Goal: Task Accomplishment & Management: Complete application form

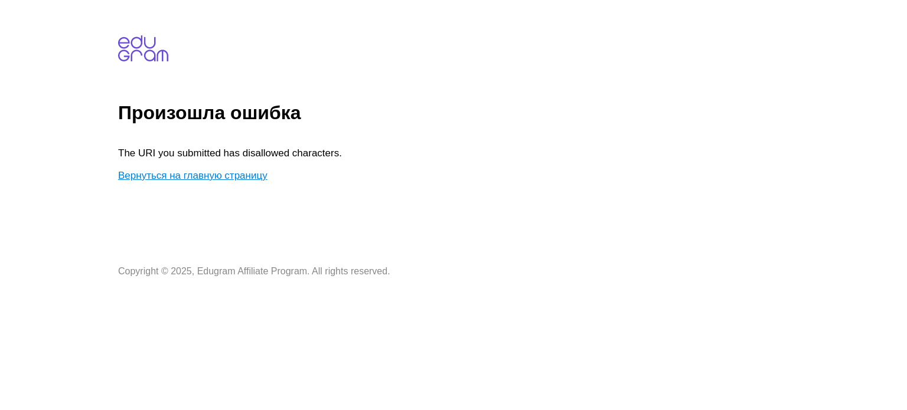
click at [158, 177] on link "Вернуться на главную страницу" at bounding box center [192, 175] width 149 height 11
click at [272, 155] on p "The URI you submitted has disallowed characters." at bounding box center [295, 154] width 354 height 12
drag, startPoint x: 546, startPoint y: 138, endPoint x: 554, endPoint y: 139, distance: 7.8
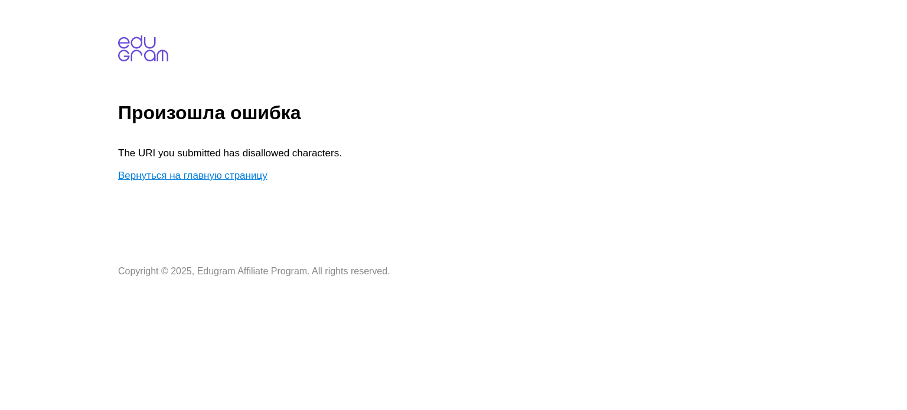
click at [546, 138] on body "Произошла ошибка The URI you submitted has disallowed characters. Вернуться на …" at bounding box center [510, 141] width 784 height 272
click at [188, 172] on link "Вернуться на главную страницу" at bounding box center [192, 175] width 149 height 11
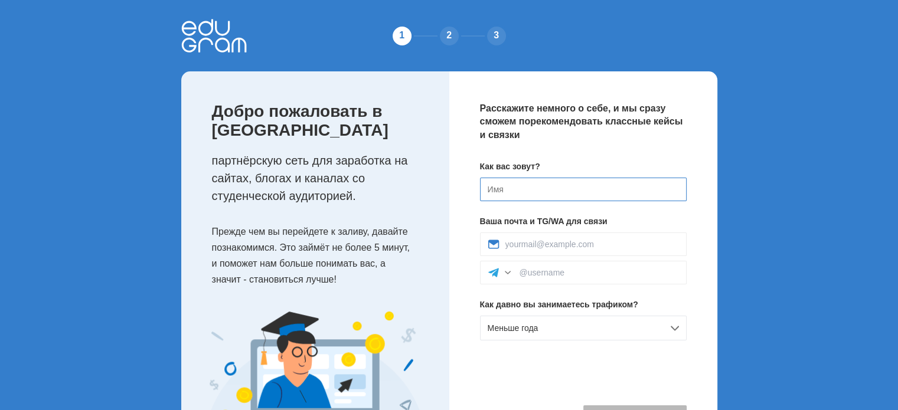
click at [545, 189] on input at bounding box center [583, 190] width 207 height 24
type input "[PERSON_NAME]"
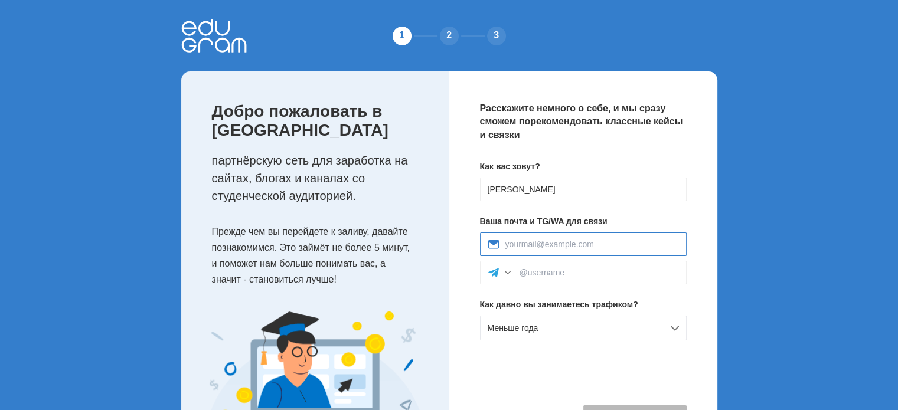
click at [547, 244] on input at bounding box center [592, 244] width 174 height 9
type input "ammyone.moon@gmail.com"
click at [679, 332] on div "Меньше года" at bounding box center [583, 328] width 207 height 25
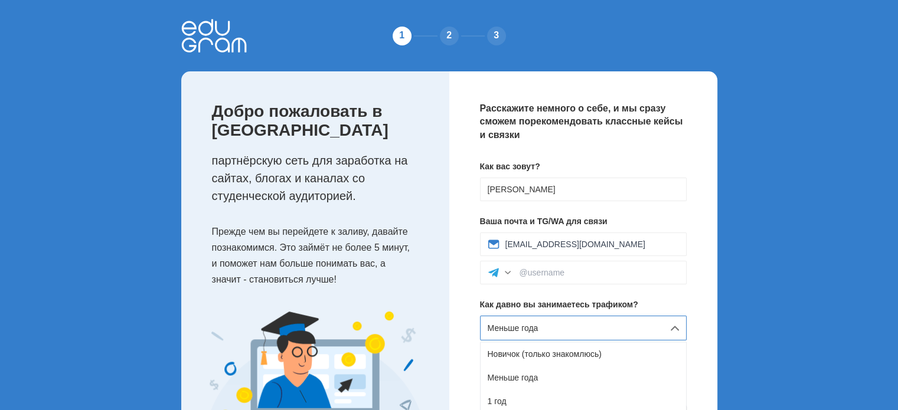
click at [679, 332] on div "Меньше года" at bounding box center [583, 328] width 207 height 25
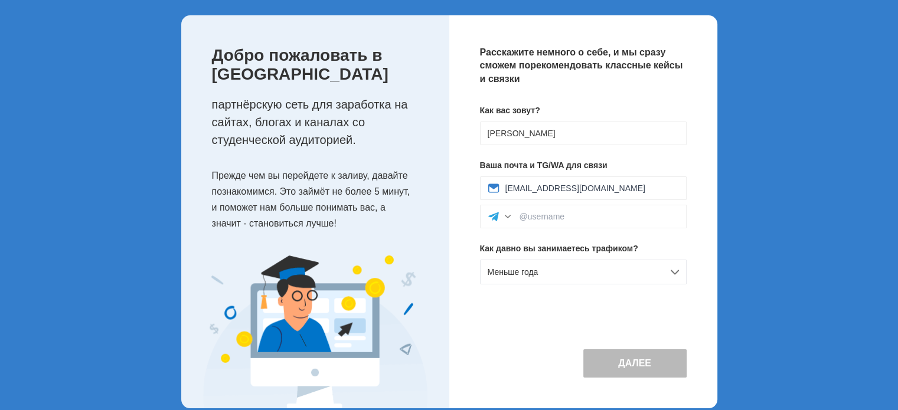
scroll to position [59, 0]
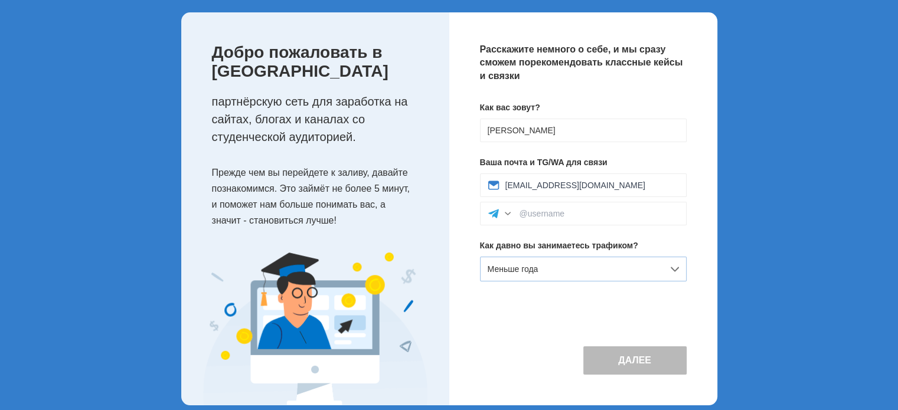
click at [668, 264] on div "Меньше года" at bounding box center [583, 269] width 207 height 25
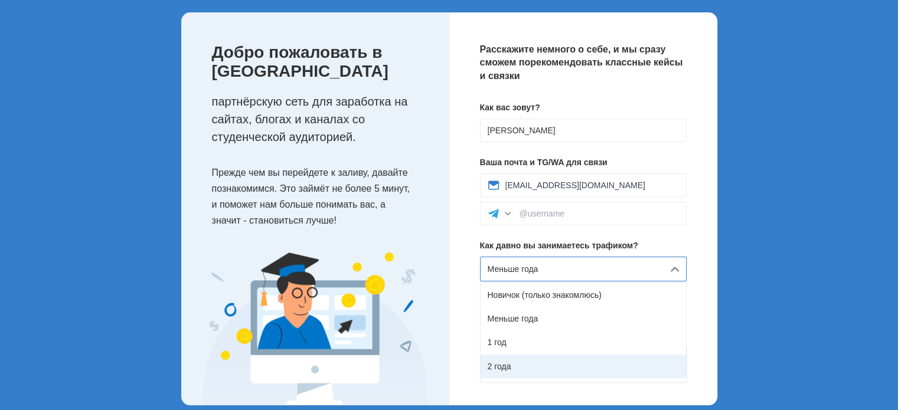
click at [604, 357] on div "2 года" at bounding box center [583, 367] width 205 height 24
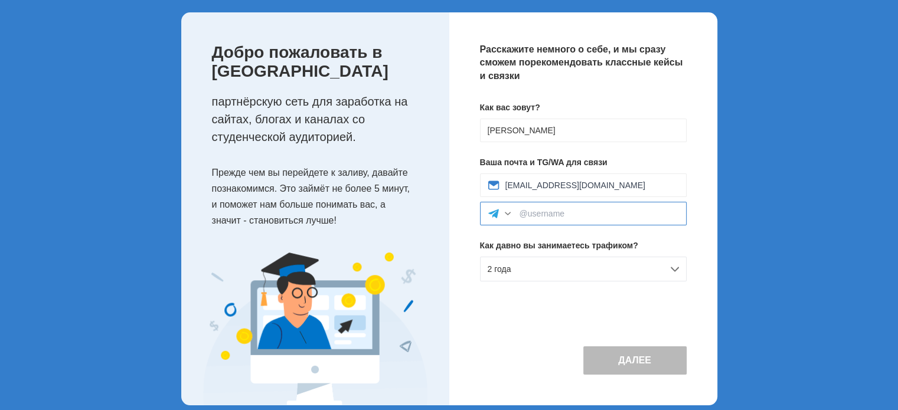
click at [554, 210] on input at bounding box center [598, 213] width 159 height 9
click at [488, 214] on icon at bounding box center [494, 214] width 12 height 12
click at [465, 197] on div "Расскажите немного о себе, и мы сразу сможем порекомендовать классные кейсы и с…" at bounding box center [583, 208] width 268 height 393
click at [652, 191] on div "ammyone.moon@gmail.com" at bounding box center [583, 186] width 207 height 24
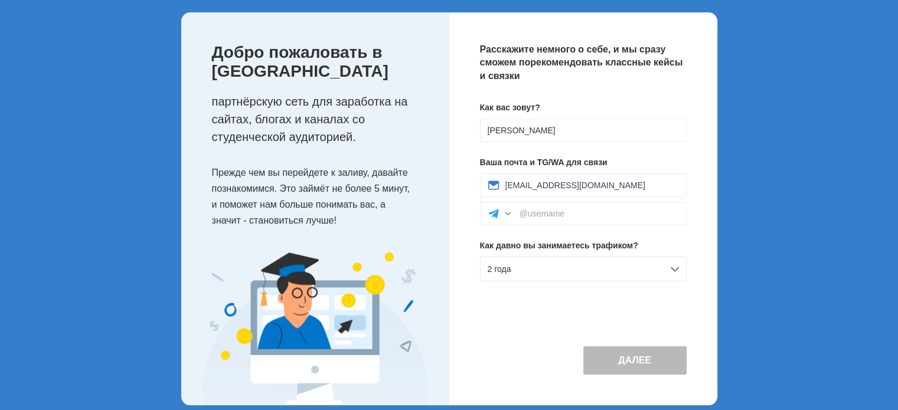
click at [658, 365] on button "Далее" at bounding box center [634, 361] width 103 height 28
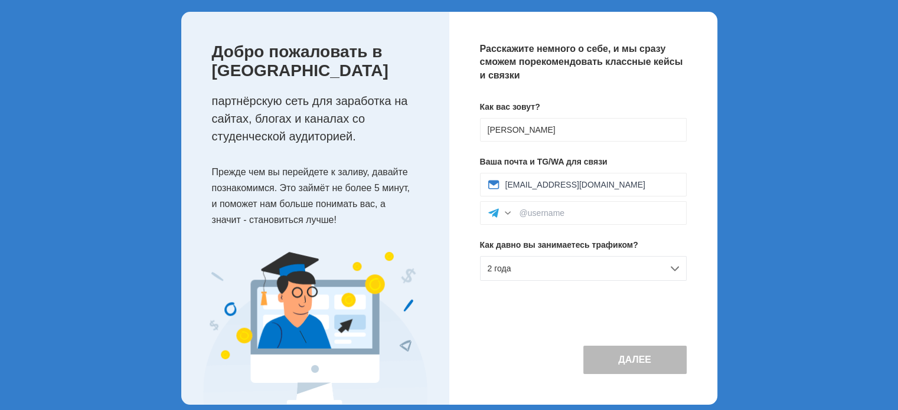
scroll to position [73, 0]
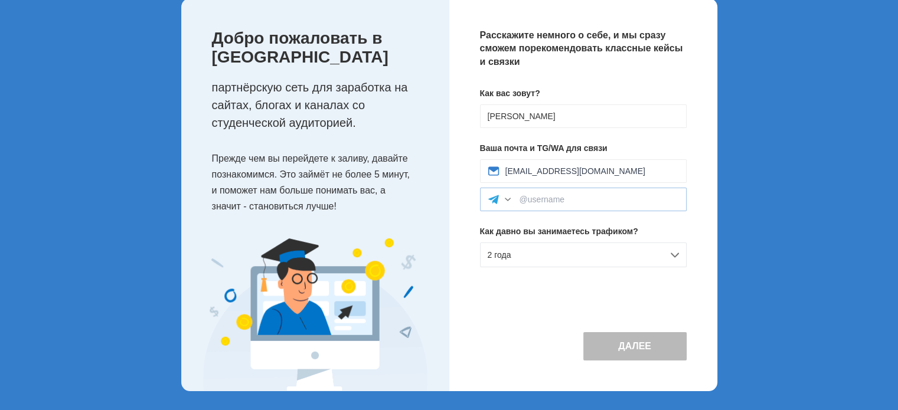
click at [535, 188] on div at bounding box center [583, 200] width 207 height 24
click at [536, 167] on input "ammyone.moon@gmail.com" at bounding box center [592, 170] width 174 height 9
click at [593, 195] on input at bounding box center [598, 199] width 159 height 9
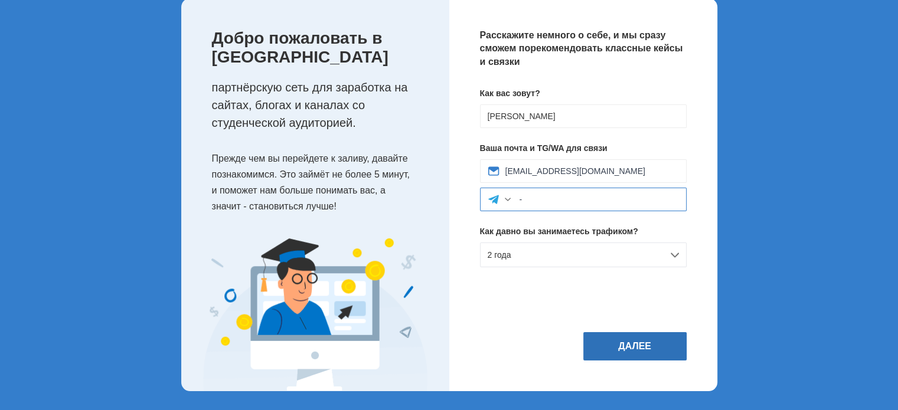
type input "-"
click at [609, 346] on button "Далее" at bounding box center [634, 346] width 103 height 28
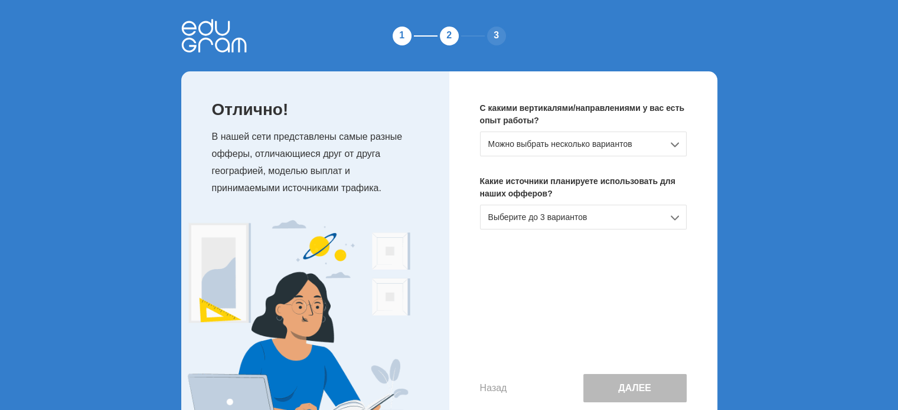
click at [596, 138] on div "Можно выбрать несколько вариантов" at bounding box center [583, 144] width 207 height 25
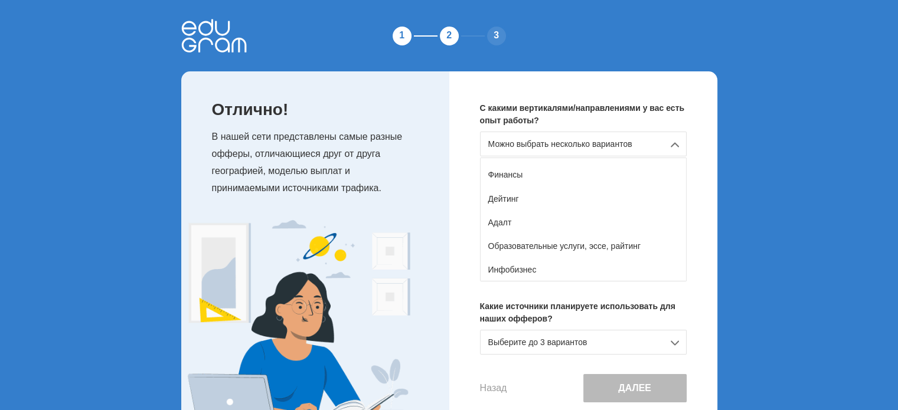
scroll to position [118, 0]
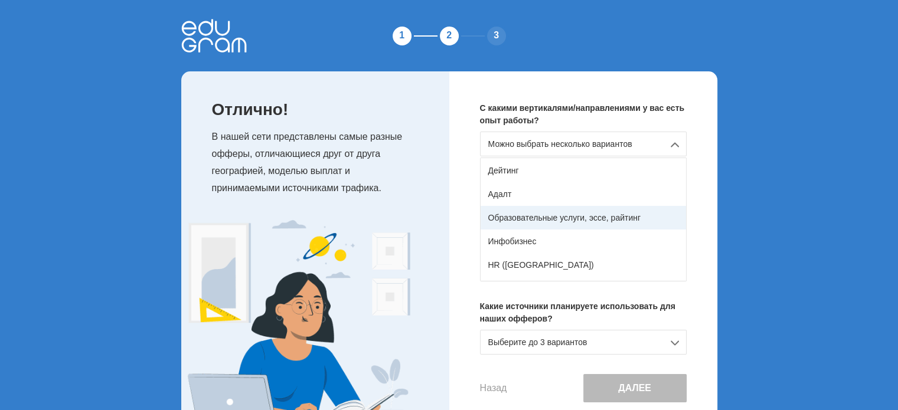
click at [536, 218] on div "Образовательные услуги, эссе, райтинг" at bounding box center [583, 218] width 205 height 24
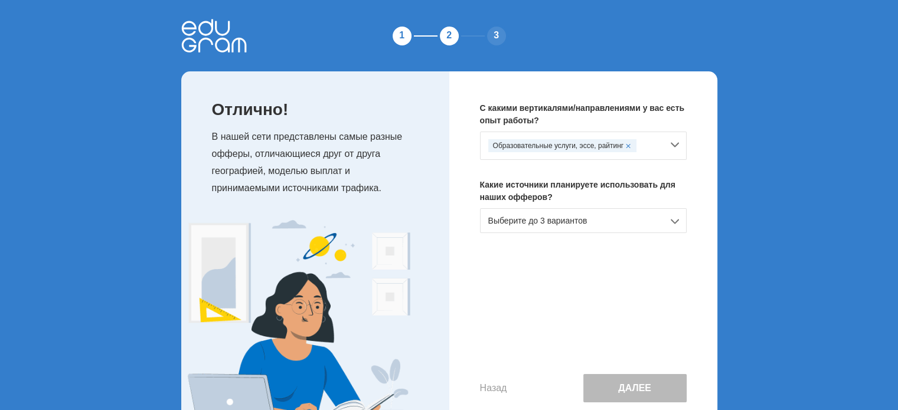
click at [536, 218] on div "Выберите до 3 вариантов" at bounding box center [583, 220] width 207 height 25
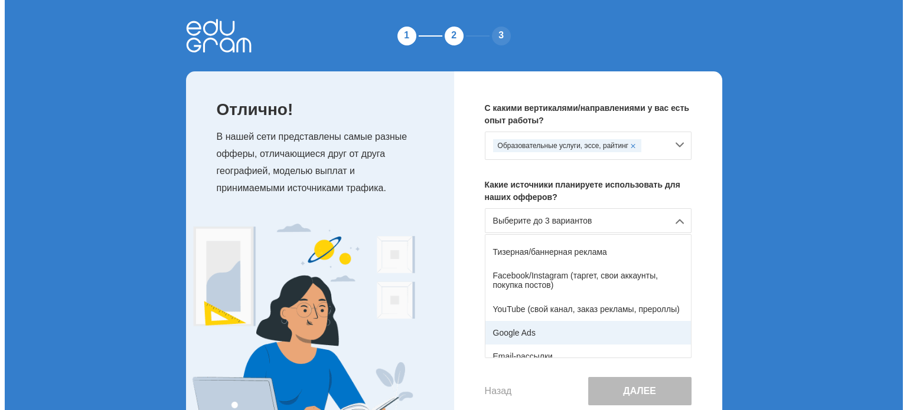
scroll to position [0, 0]
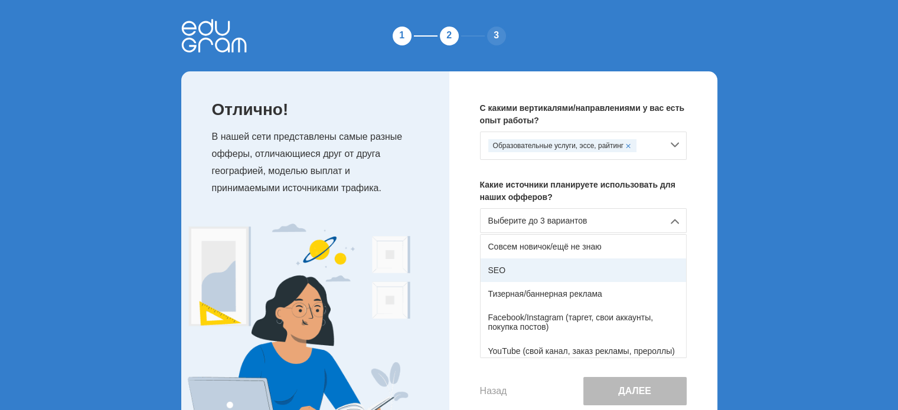
click at [507, 273] on div "SEO" at bounding box center [583, 271] width 205 height 24
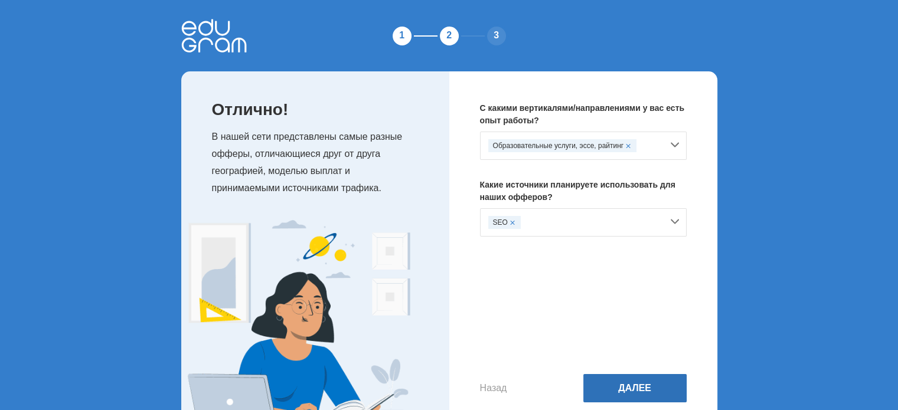
click at [643, 389] on button "Далее" at bounding box center [634, 388] width 103 height 28
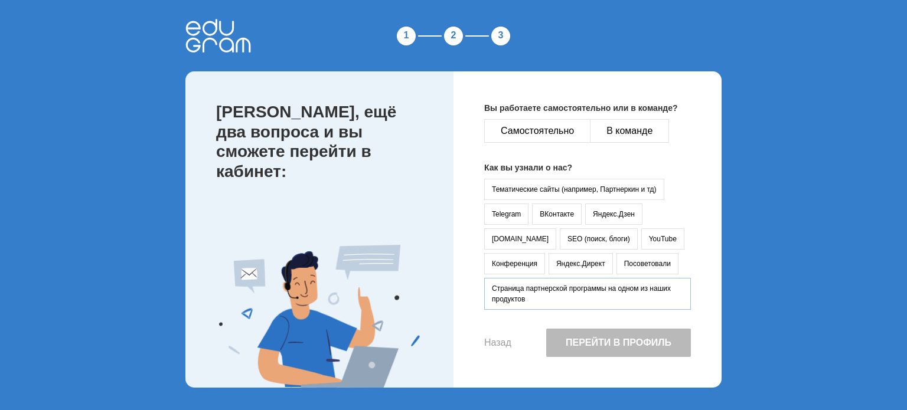
click at [523, 295] on button "Страница партнерской программы на одном из наших продуктов" at bounding box center [587, 294] width 207 height 32
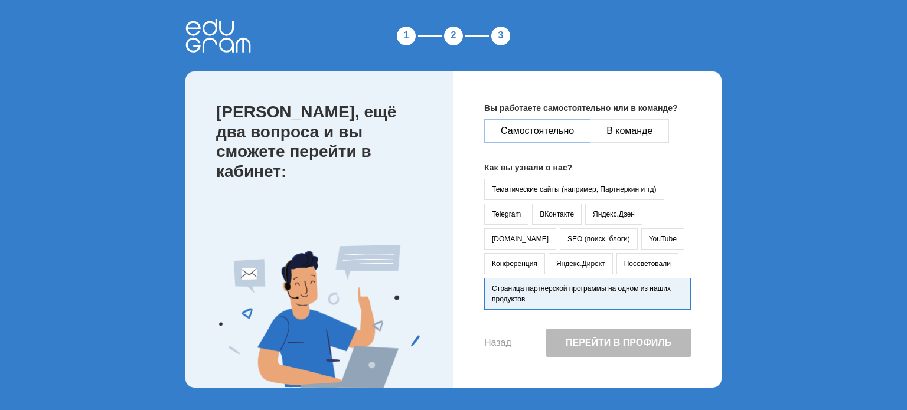
click at [537, 138] on button "Самостоятельно" at bounding box center [537, 131] width 106 height 24
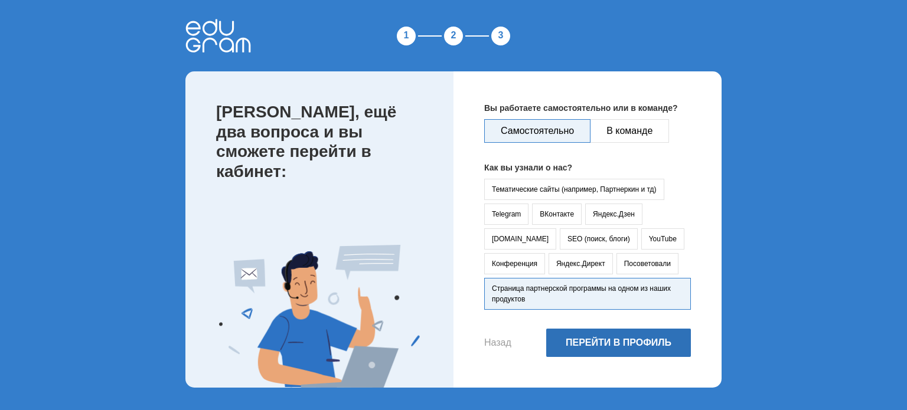
click at [608, 349] on button "Перейти в профиль" at bounding box center [618, 343] width 145 height 28
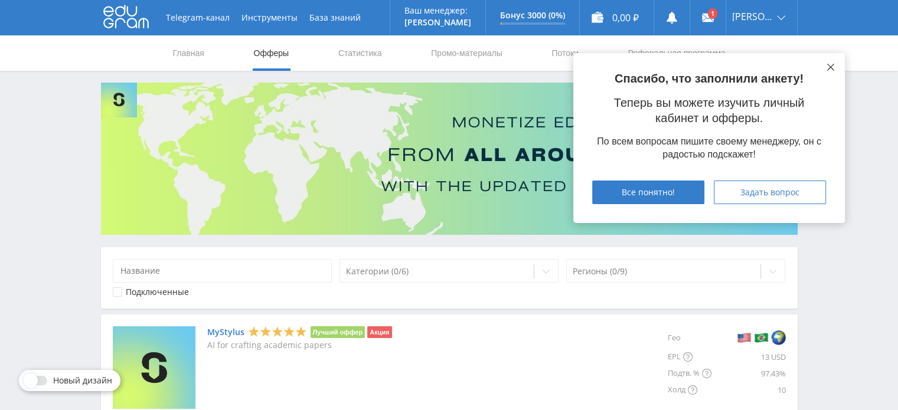
click at [828, 67] on icon at bounding box center [830, 67] width 7 height 7
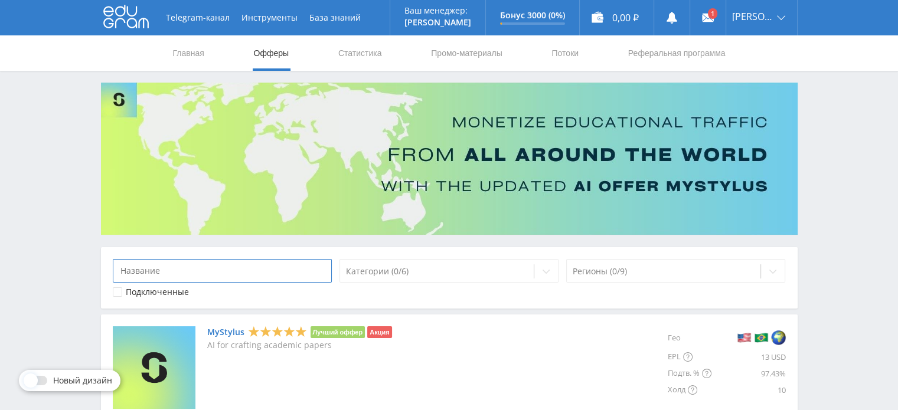
click at [279, 265] on input at bounding box center [223, 271] width 220 height 24
click at [304, 266] on input at bounding box center [223, 271] width 220 height 24
paste input "studybay"
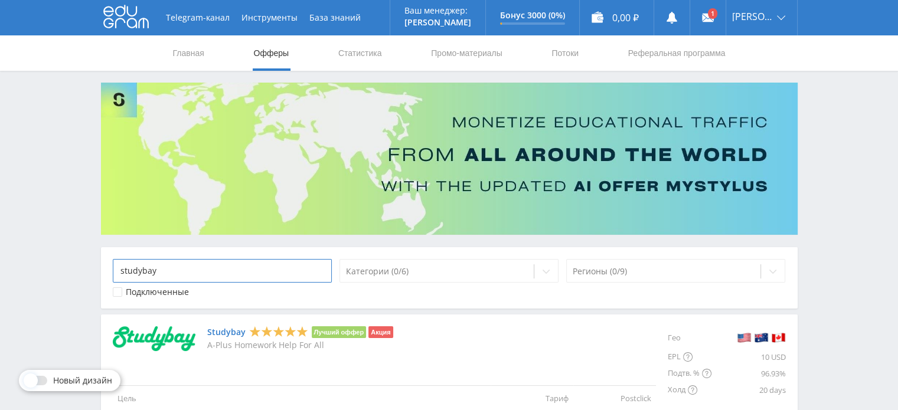
type input "studybay"
click at [175, 337] on img at bounding box center [154, 338] width 83 height 25
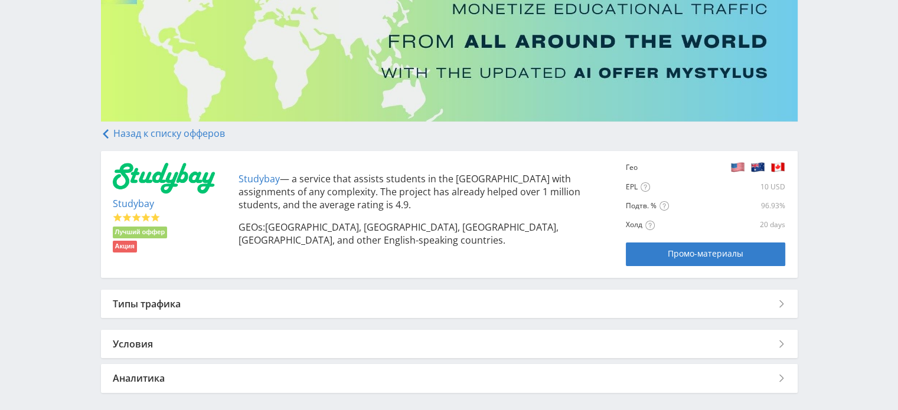
scroll to position [118, 0]
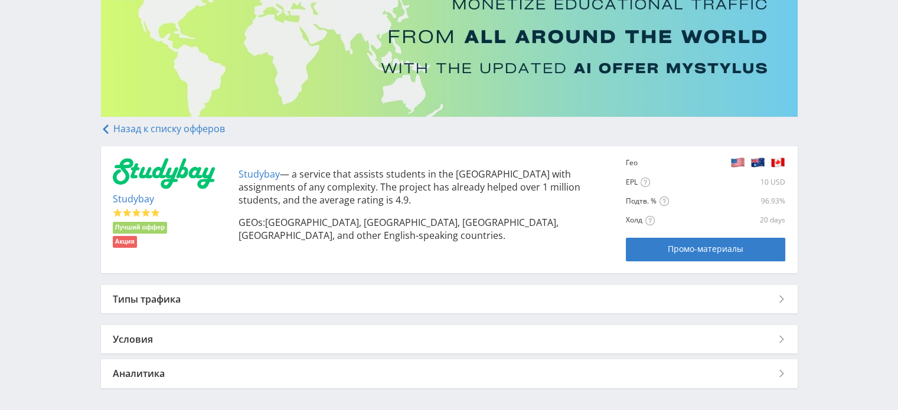
click at [596, 308] on div "Типы трафика" at bounding box center [449, 299] width 697 height 28
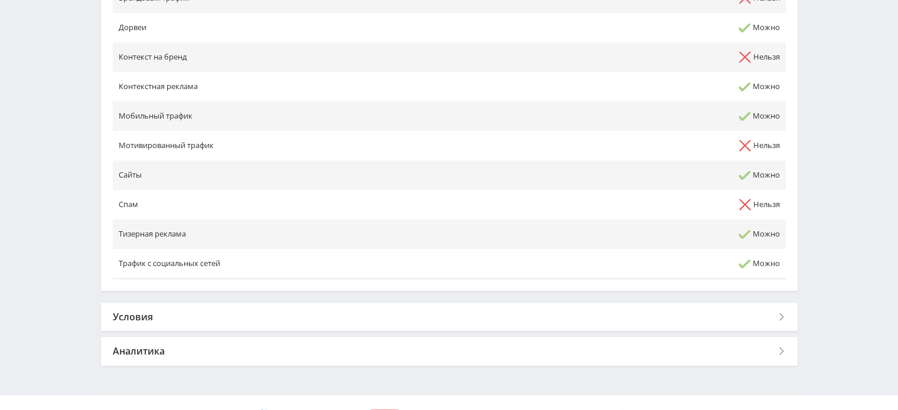
scroll to position [562, 0]
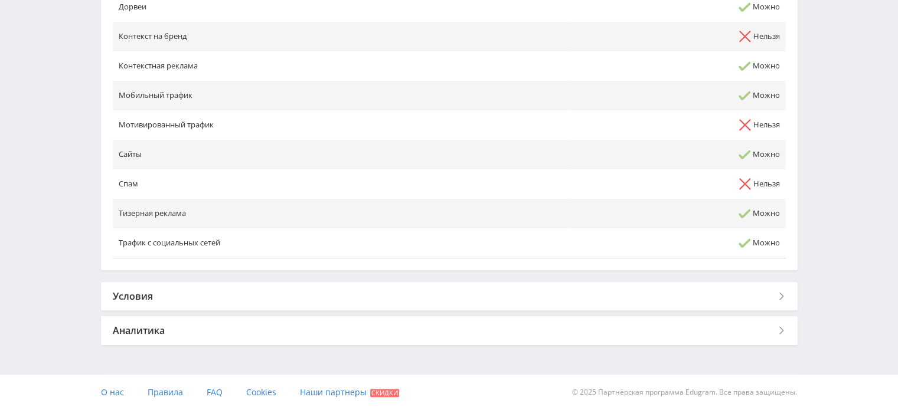
click at [767, 295] on div "Условия" at bounding box center [449, 296] width 697 height 28
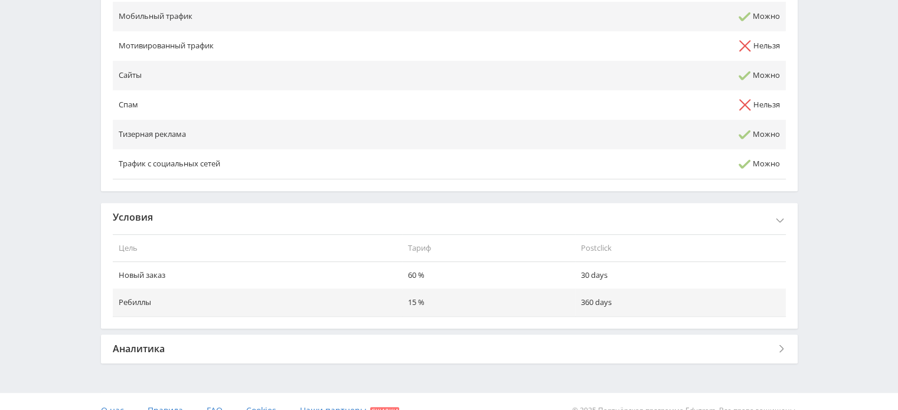
scroll to position [659, 0]
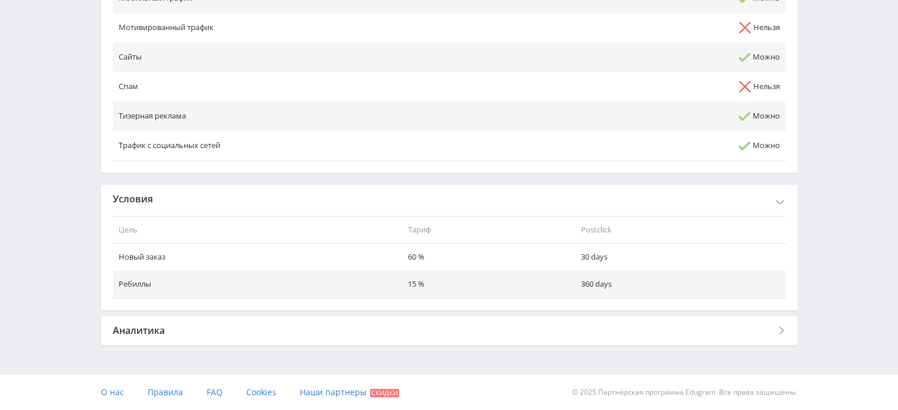
click at [789, 341] on div "Аналитика" at bounding box center [449, 330] width 697 height 28
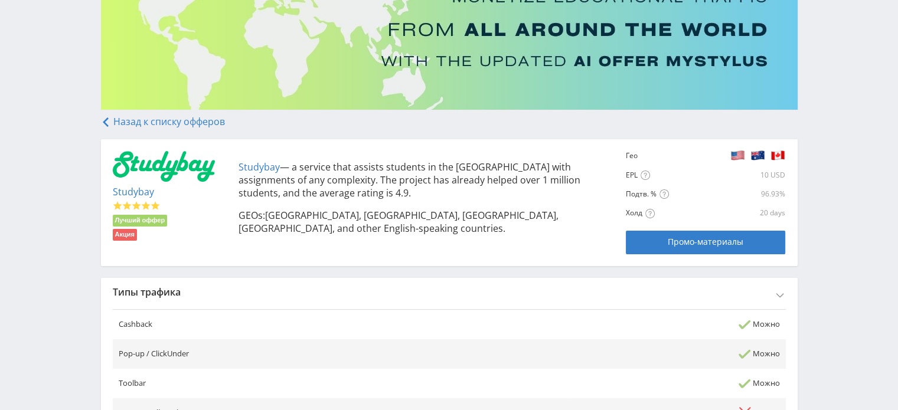
scroll to position [94, 0]
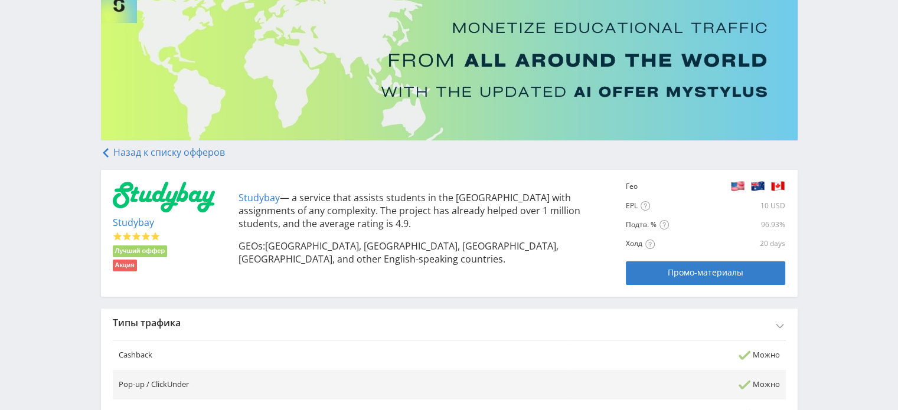
click at [104, 152] on use at bounding box center [106, 152] width 6 height 9
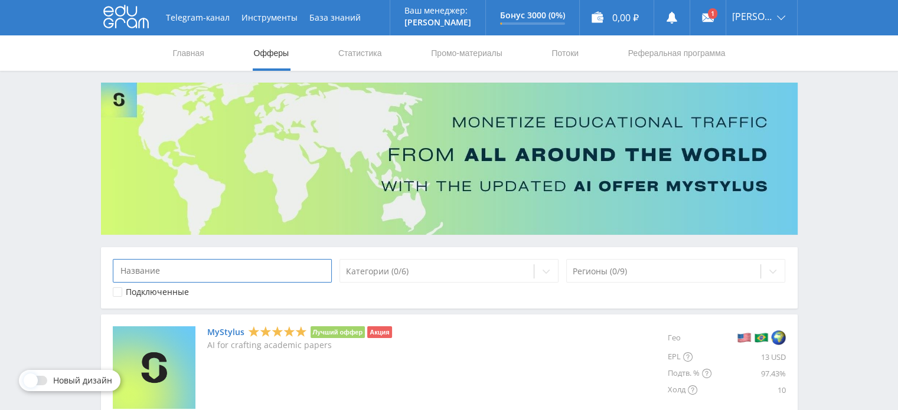
click at [175, 277] on input at bounding box center [223, 271] width 220 height 24
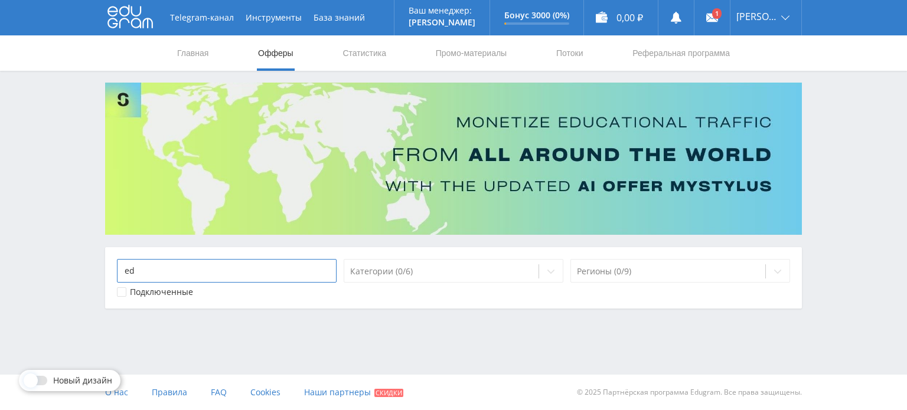
type input "e"
type input "b"
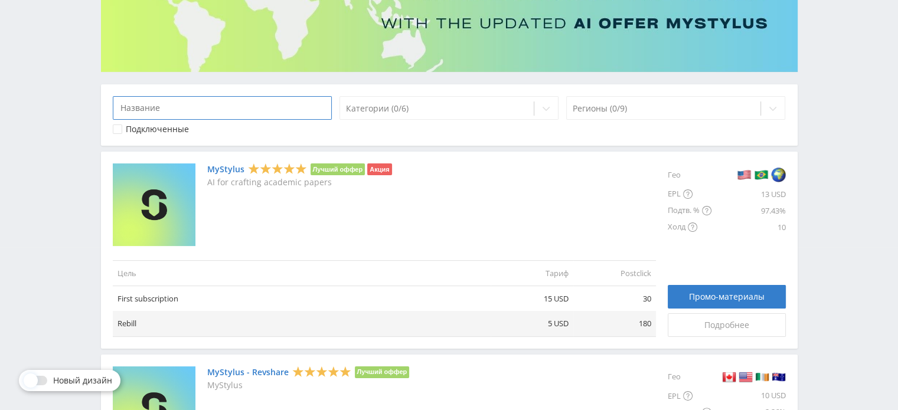
scroll to position [177, 0]
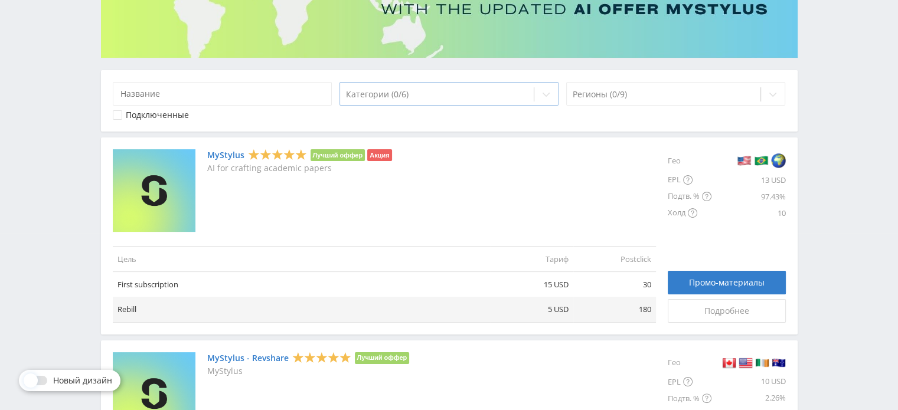
click at [543, 94] on icon at bounding box center [545, 94] width 9 height 9
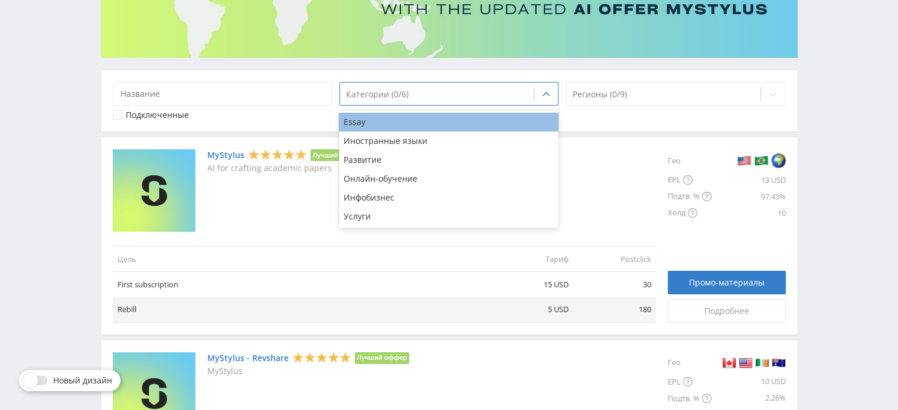
click at [391, 116] on div "Essay" at bounding box center [449, 122] width 220 height 19
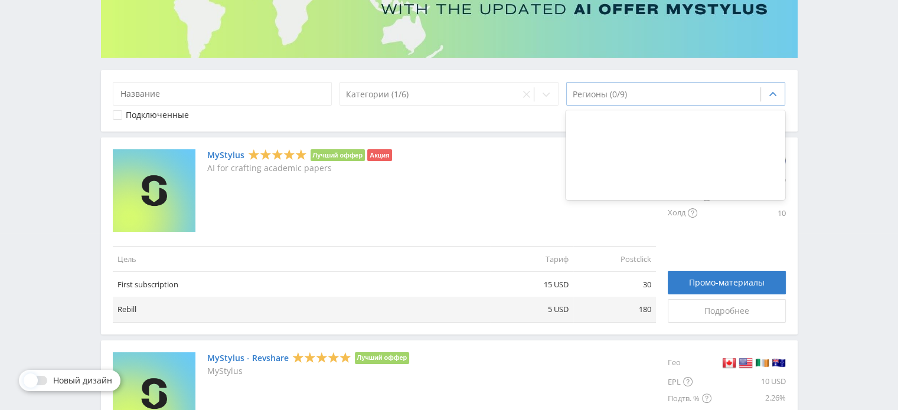
click at [708, 86] on div "Регионы (0/9)" at bounding box center [664, 94] width 194 height 17
click at [772, 93] on icon at bounding box center [772, 94] width 9 height 9
click at [772, 93] on icon at bounding box center [772, 94] width 7 height 4
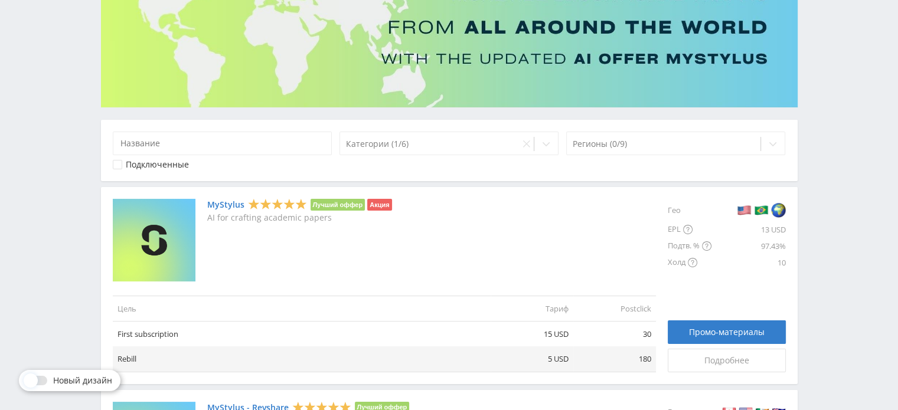
scroll to position [59, 0]
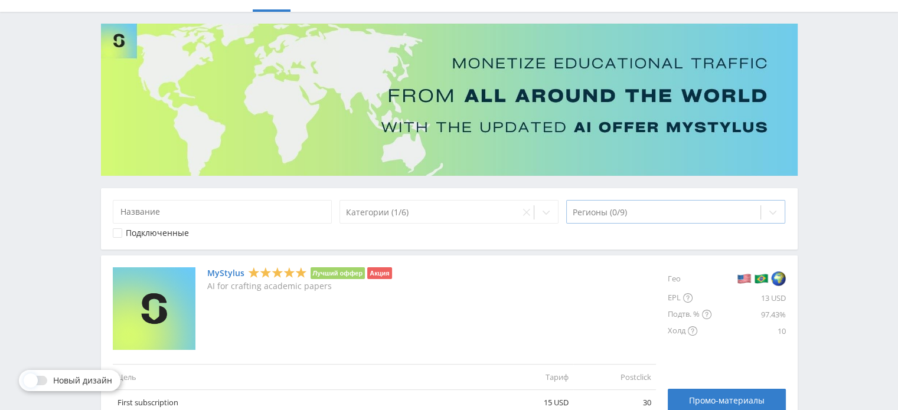
click at [721, 218] on div at bounding box center [664, 213] width 182 height 12
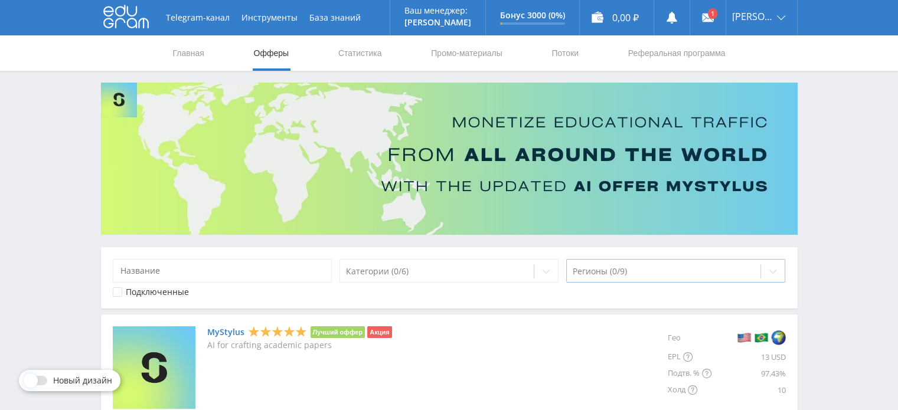
click at [681, 271] on div at bounding box center [664, 272] width 182 height 12
click at [437, 250] on div "Категории (0/6) Регионы (0/9) Подключенные" at bounding box center [449, 277] width 697 height 61
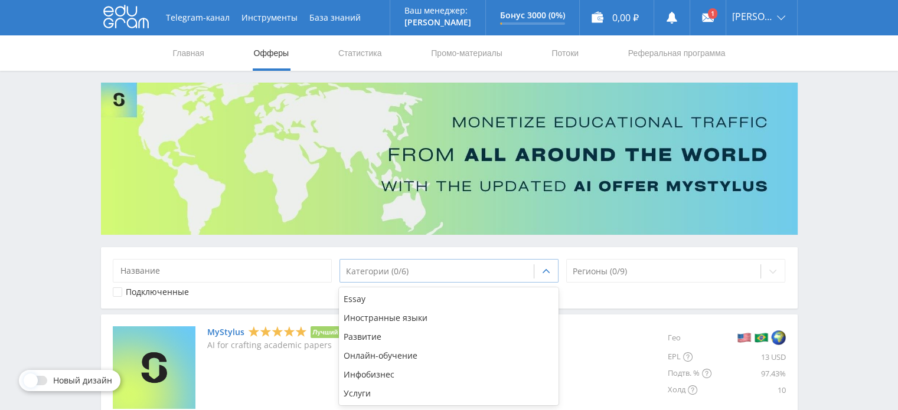
click at [438, 268] on div at bounding box center [437, 272] width 182 height 12
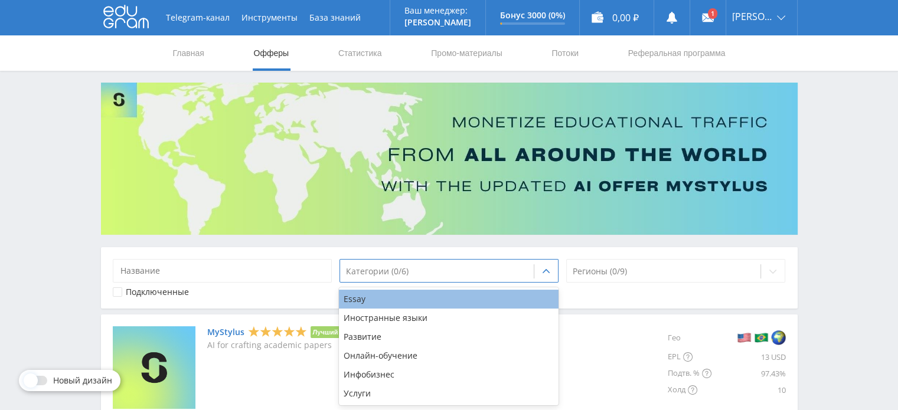
click at [436, 299] on div "Essay" at bounding box center [449, 299] width 220 height 19
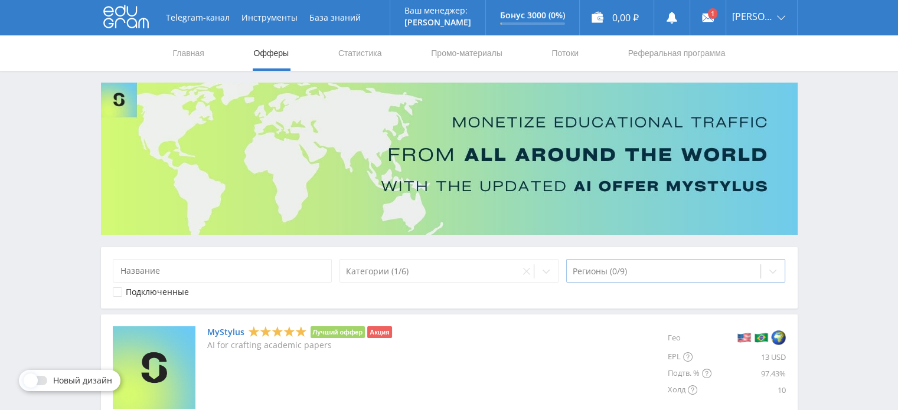
click at [666, 259] on div "Регионы (0/9)" at bounding box center [676, 271] width 220 height 24
click at [242, 275] on input at bounding box center [223, 271] width 220 height 24
paste input "EduBirdie"
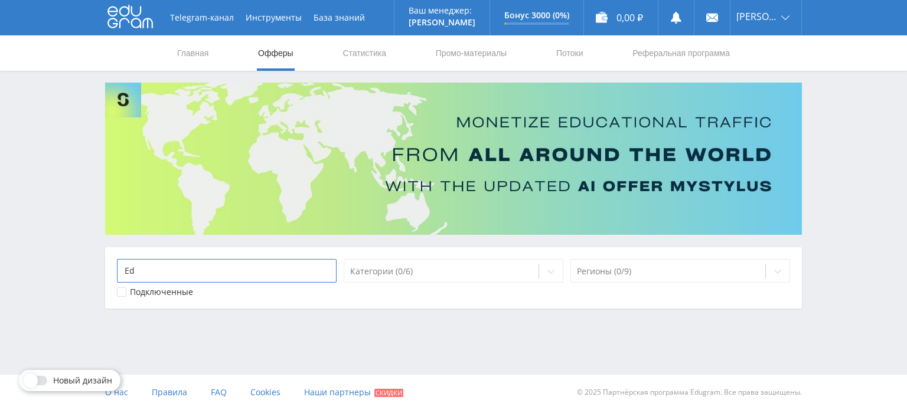
type input "E"
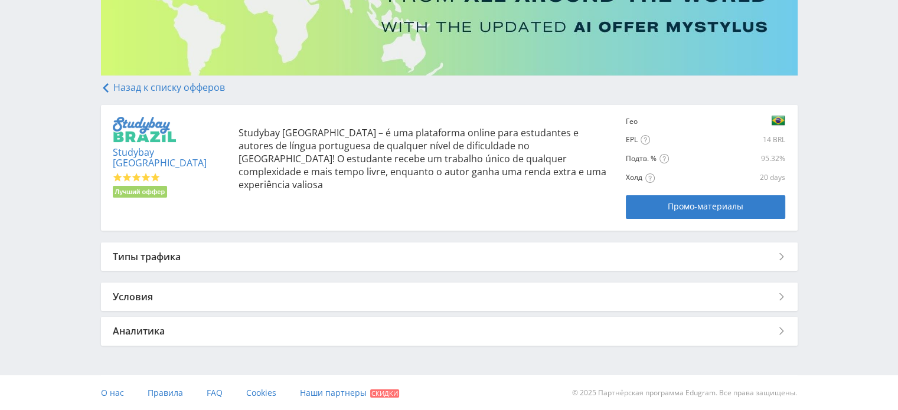
scroll to position [161, 0]
click at [622, 256] on div "Типы трафика" at bounding box center [449, 256] width 697 height 28
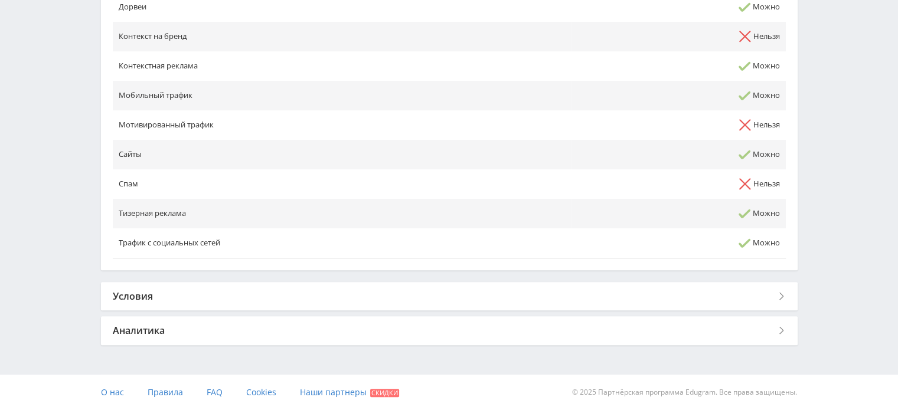
scroll to position [561, 0]
click at [741, 298] on div "Условия" at bounding box center [449, 296] width 697 height 28
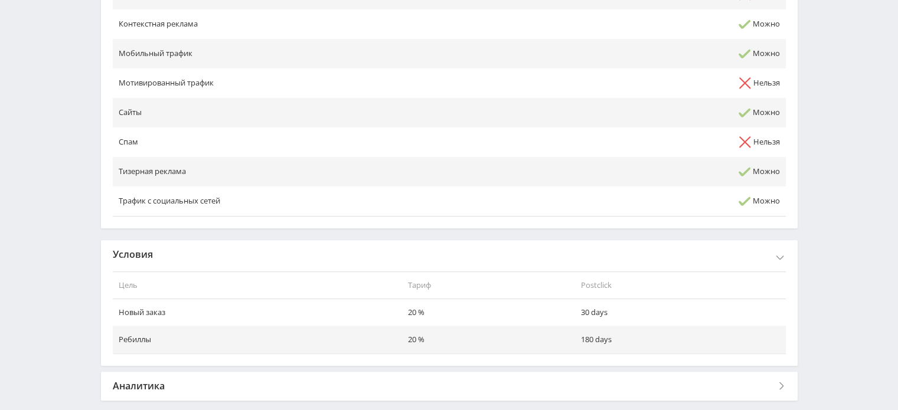
scroll to position [599, 0]
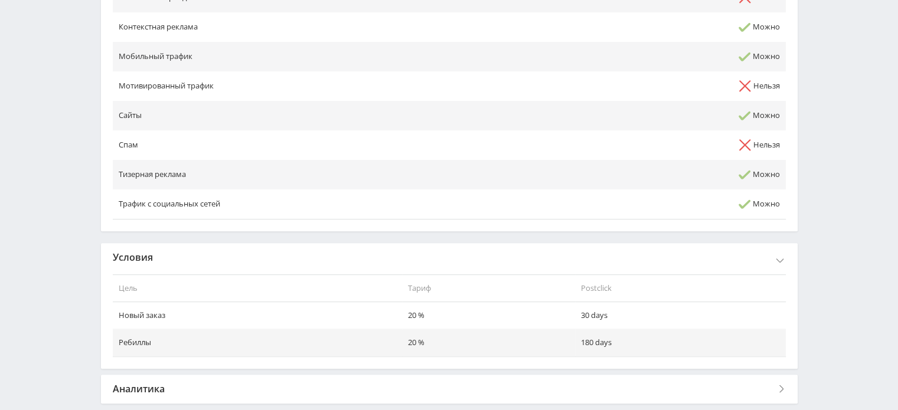
click at [782, 390] on div "Аналитика" at bounding box center [449, 389] width 697 height 28
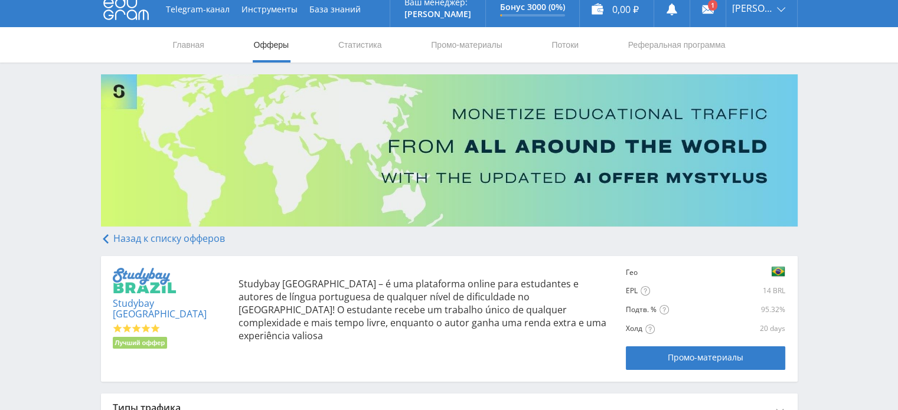
scroll to position [0, 0]
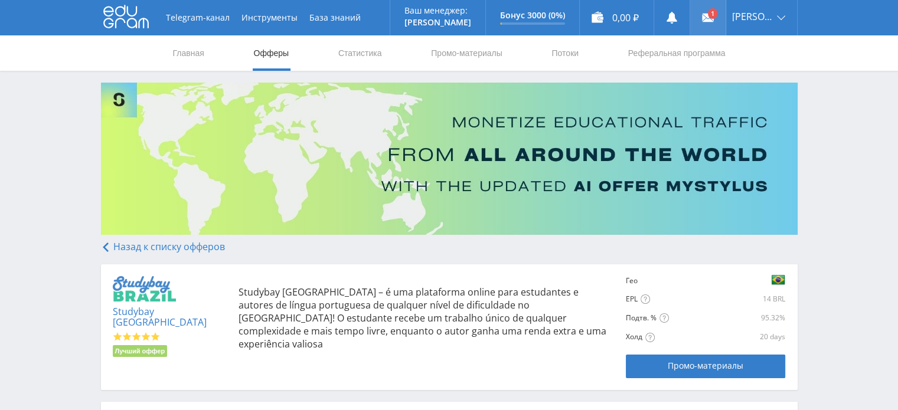
click at [726, 14] on link at bounding box center [707, 17] width 35 height 35
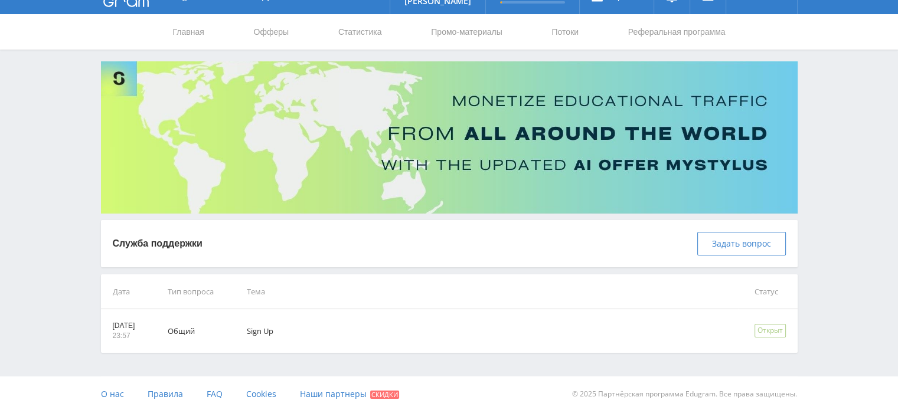
scroll to position [22, 0]
